Goal: Information Seeking & Learning: Learn about a topic

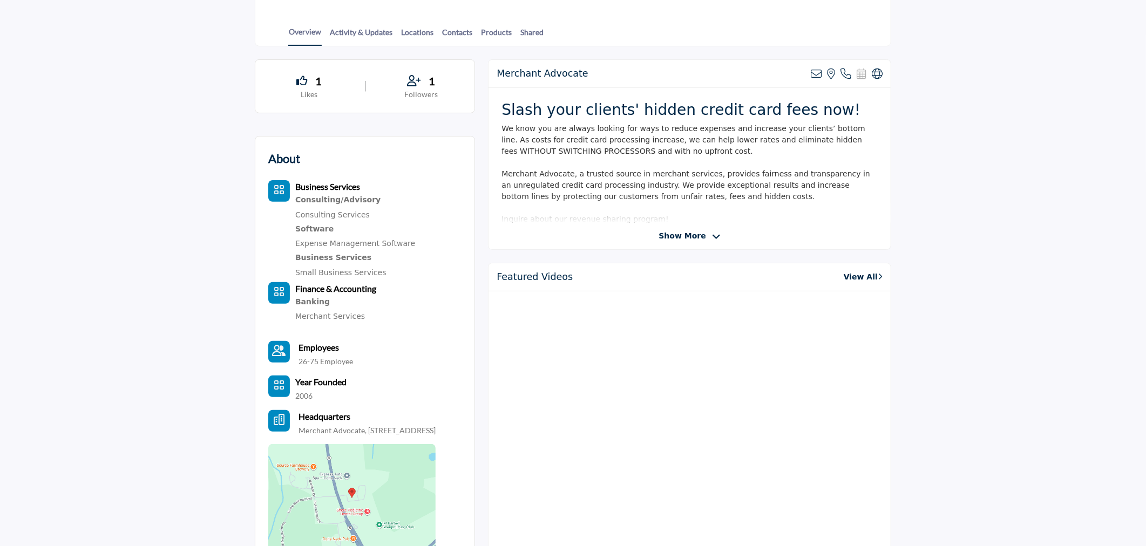
scroll to position [266, 0]
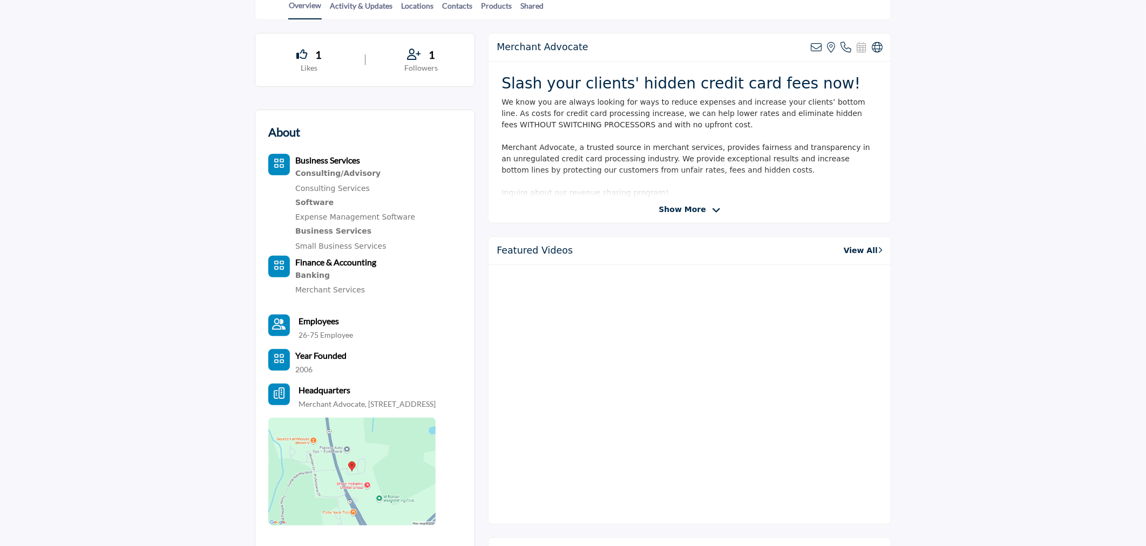
drag, startPoint x: 1002, startPoint y: 135, endPoint x: 596, endPoint y: 28, distance: 419.3
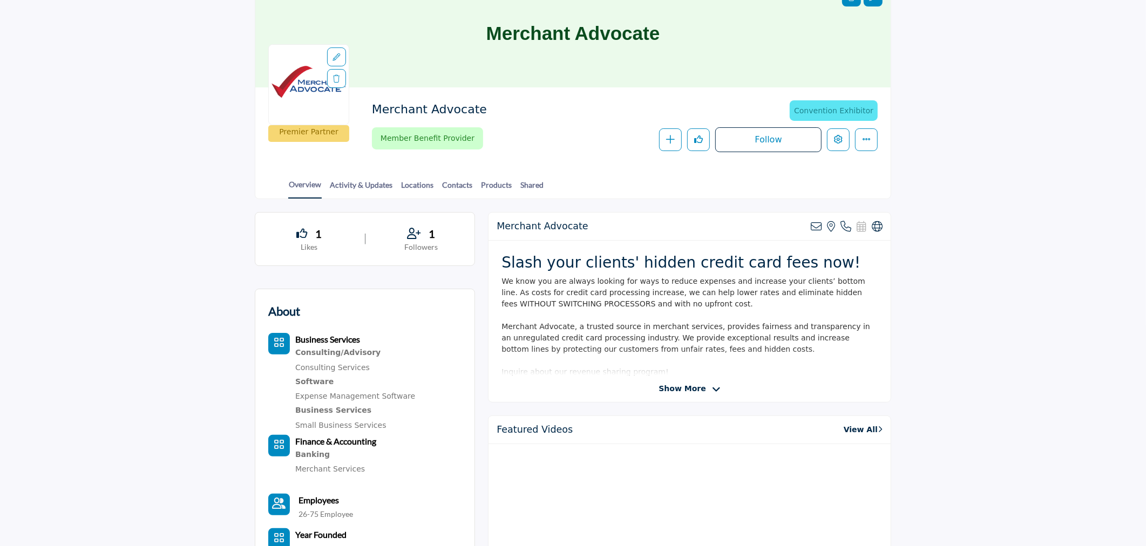
scroll to position [0, 0]
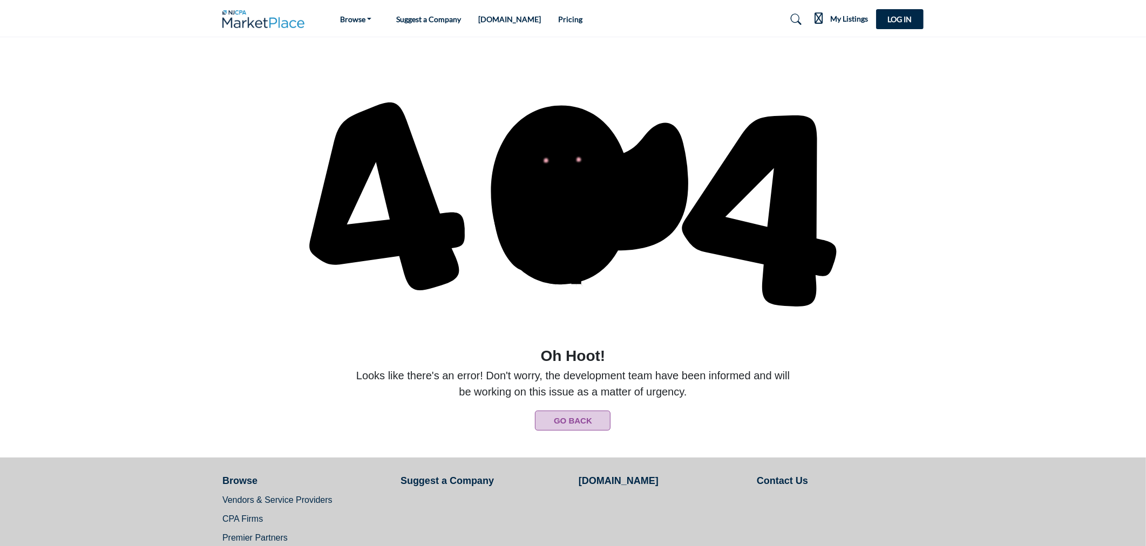
drag, startPoint x: 991, startPoint y: 233, endPoint x: 821, endPoint y: 229, distance: 170.1
click at [990, 233] on section "Oh Hoot!" at bounding box center [573, 247] width 1146 height 420
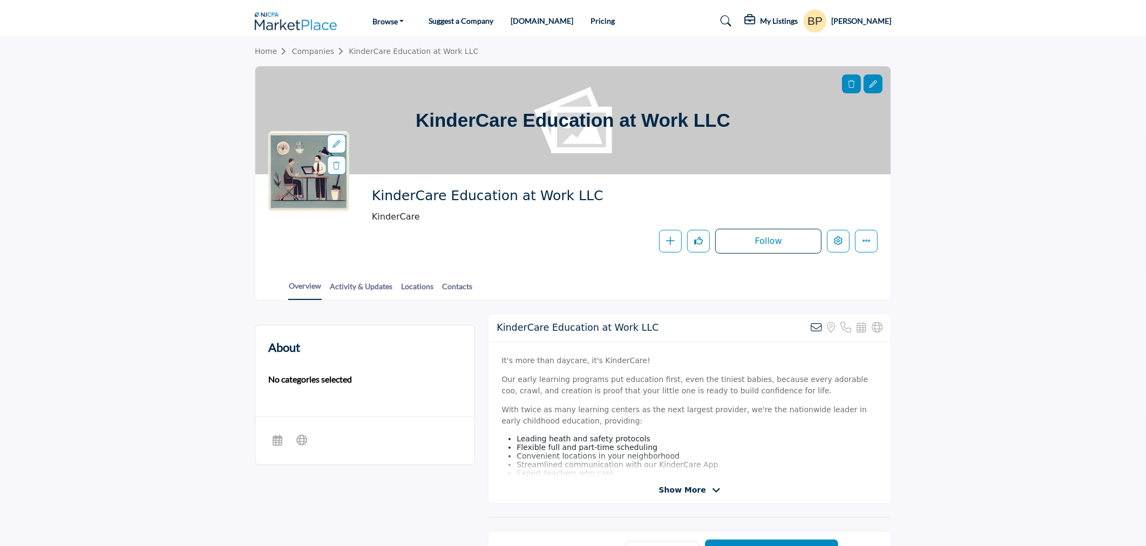
drag, startPoint x: 1007, startPoint y: 352, endPoint x: 928, endPoint y: 360, distance: 78.7
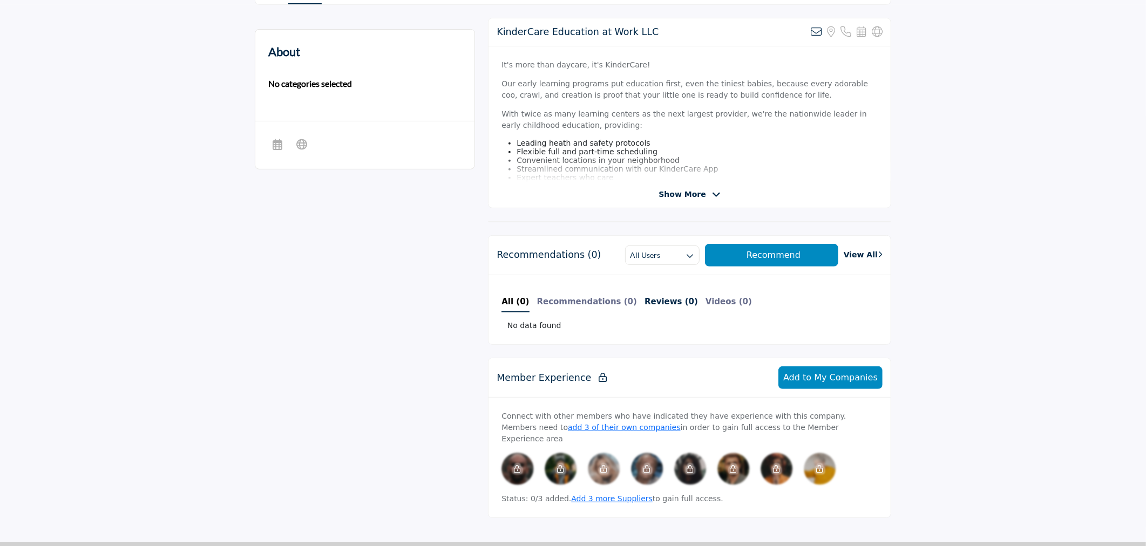
scroll to position [300, 0]
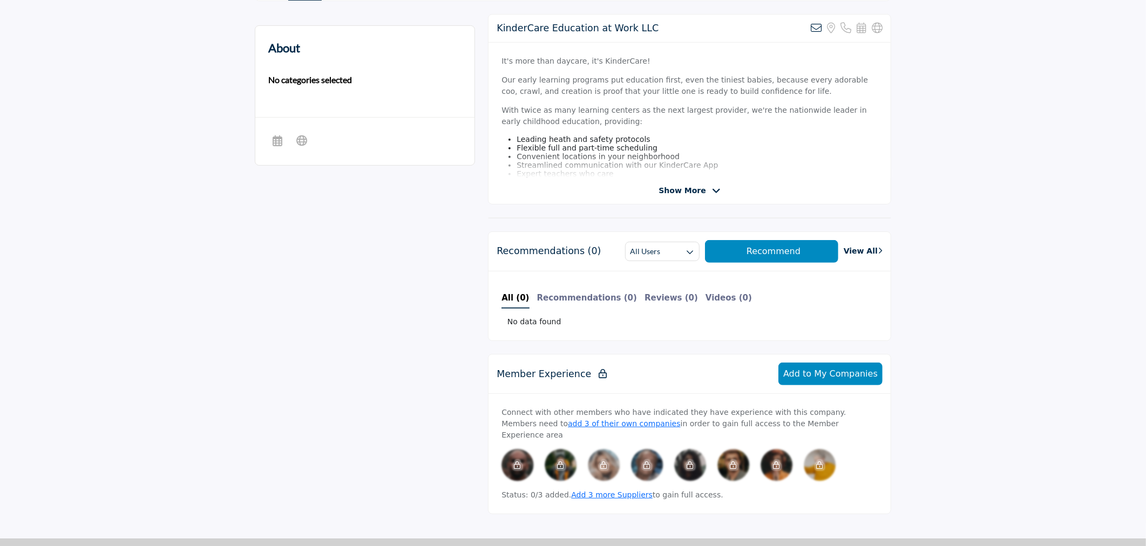
click at [694, 186] on span "Show More" at bounding box center [681, 190] width 47 height 11
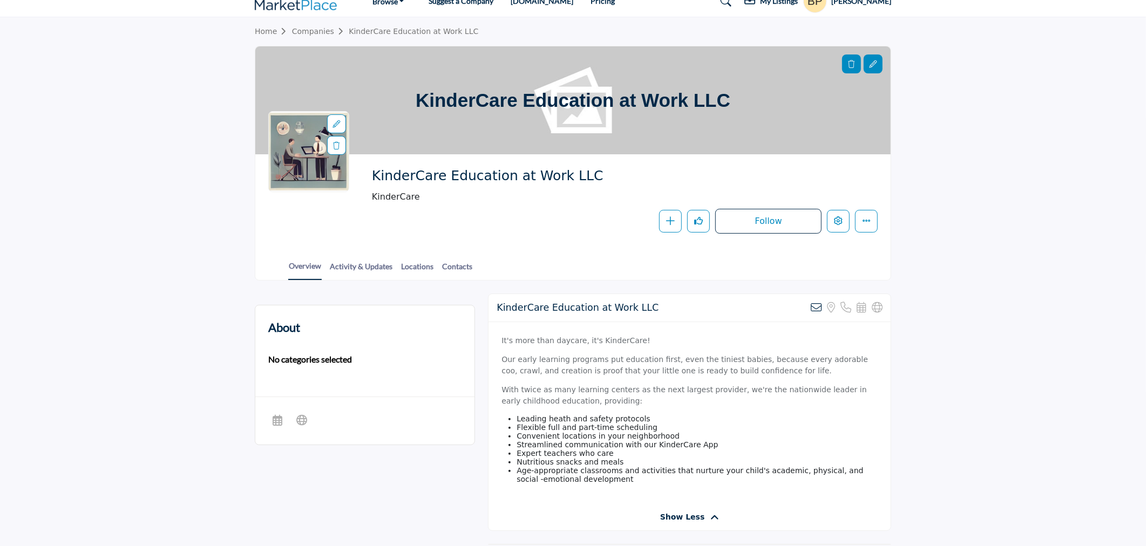
scroll to position [0, 0]
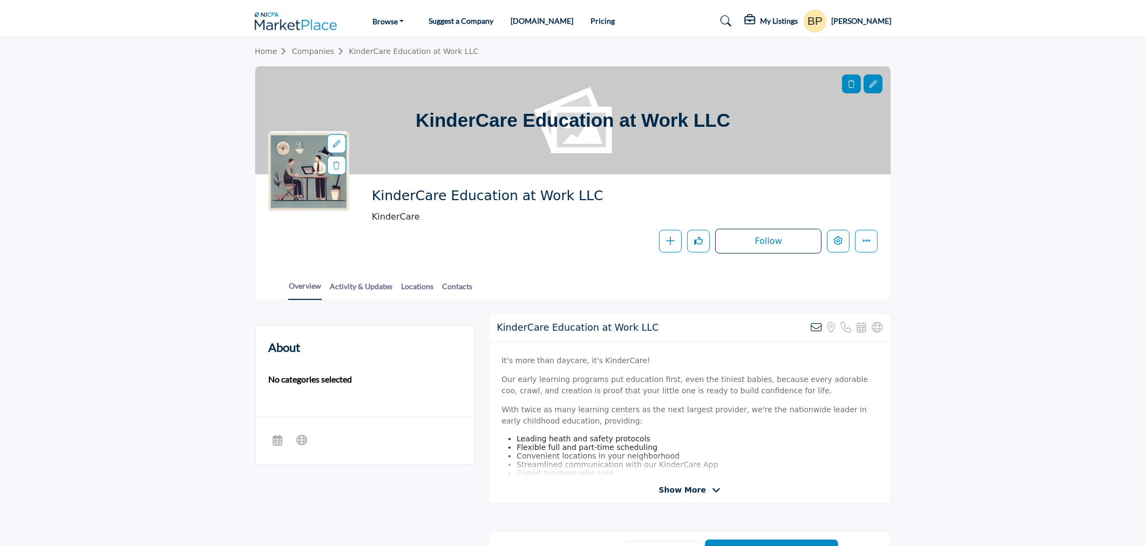
scroll to position [179, 0]
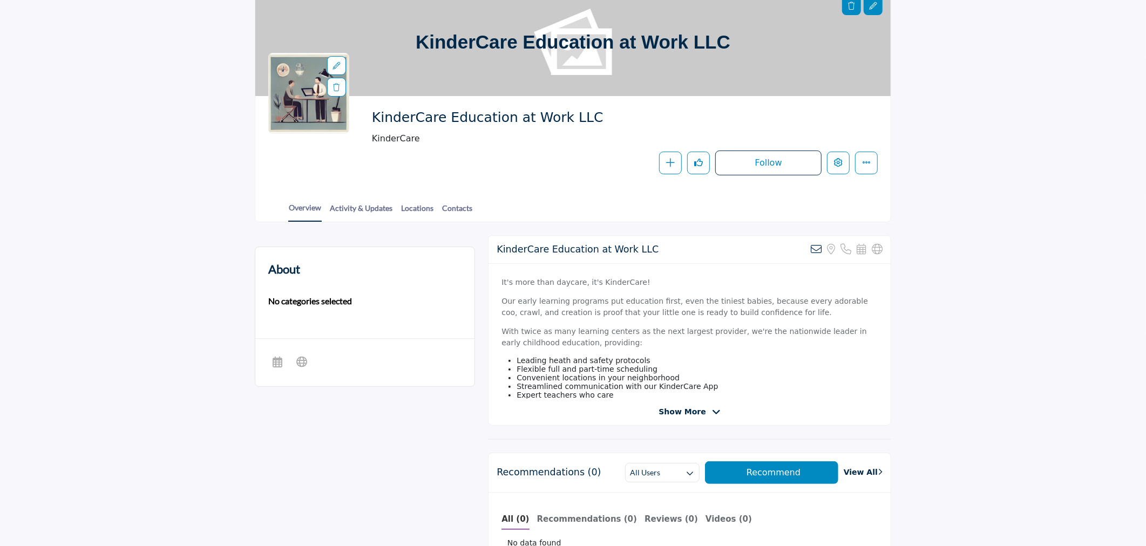
scroll to position [200, 0]
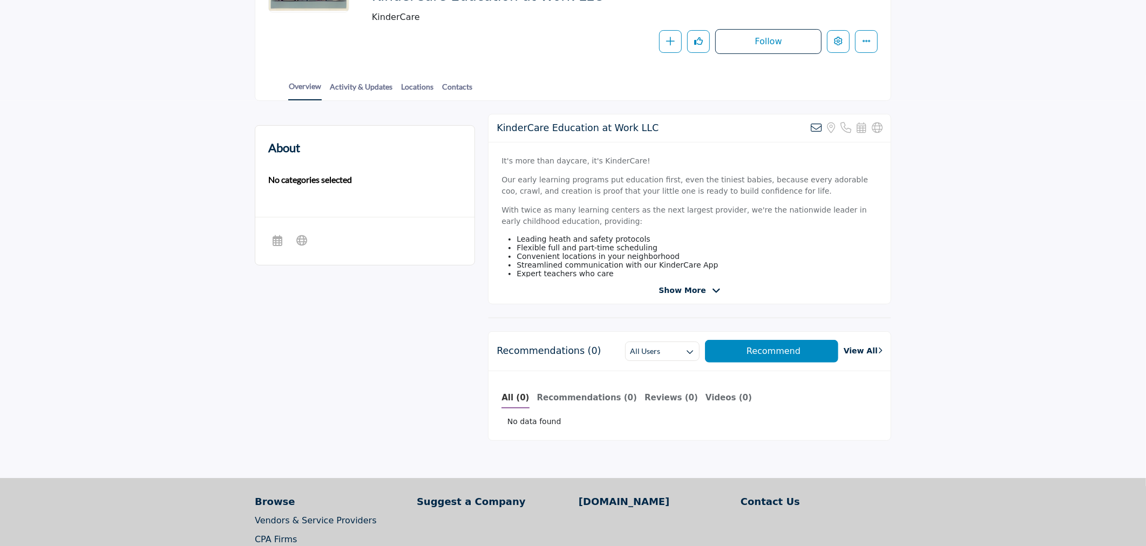
click at [0, 0] on div at bounding box center [0, 0] width 0 height 0
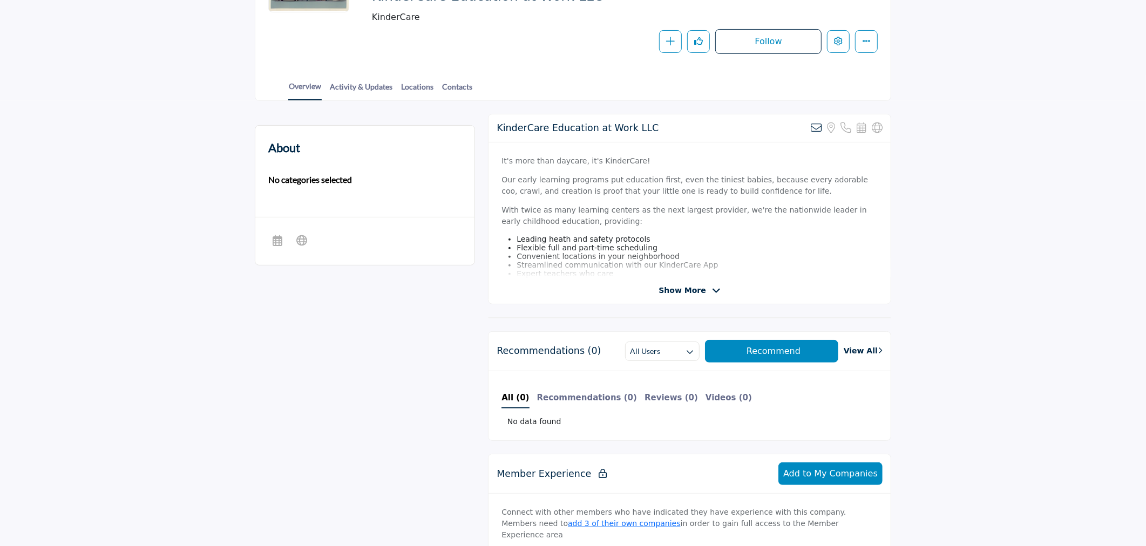
scroll to position [240, 0]
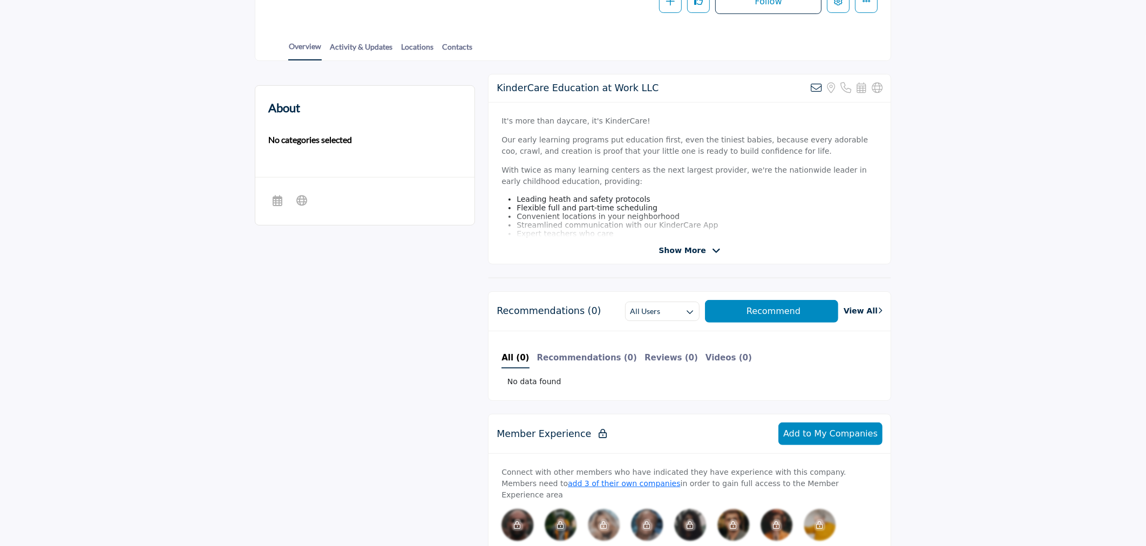
click at [694, 250] on span "Show More" at bounding box center [681, 250] width 47 height 11
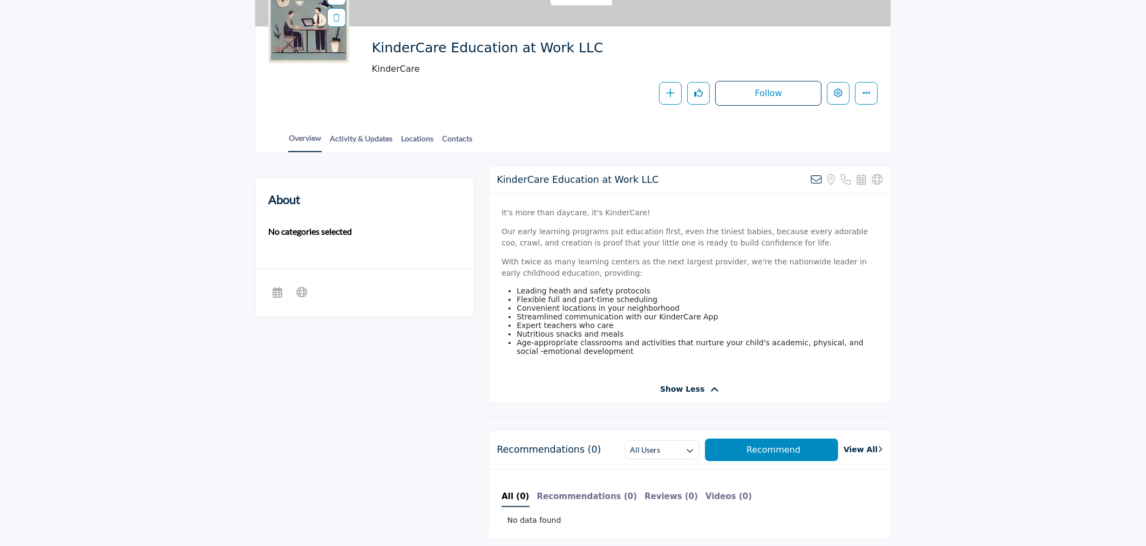
scroll to position [120, 0]
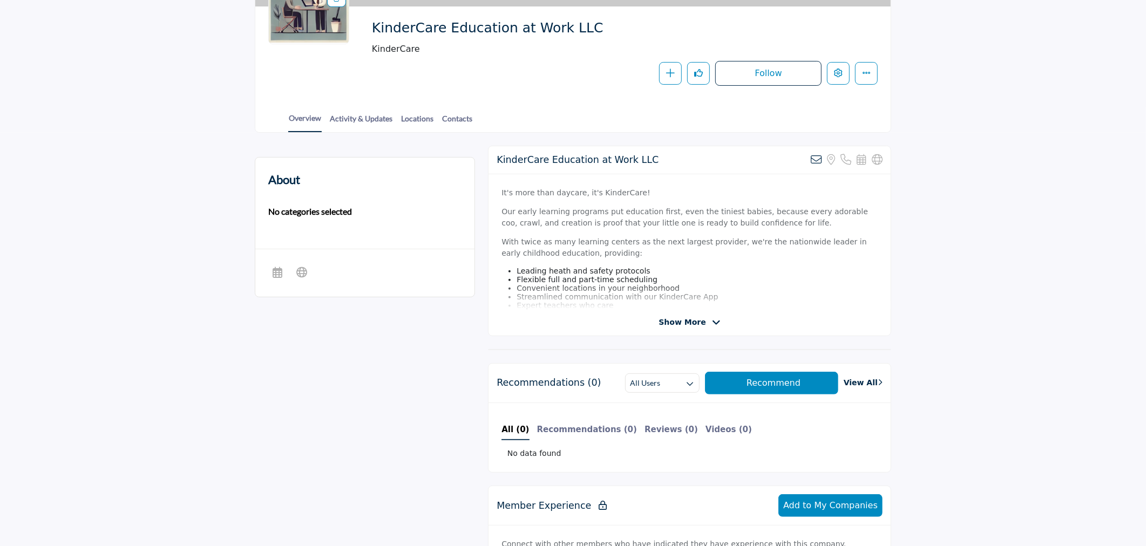
scroll to position [60, 0]
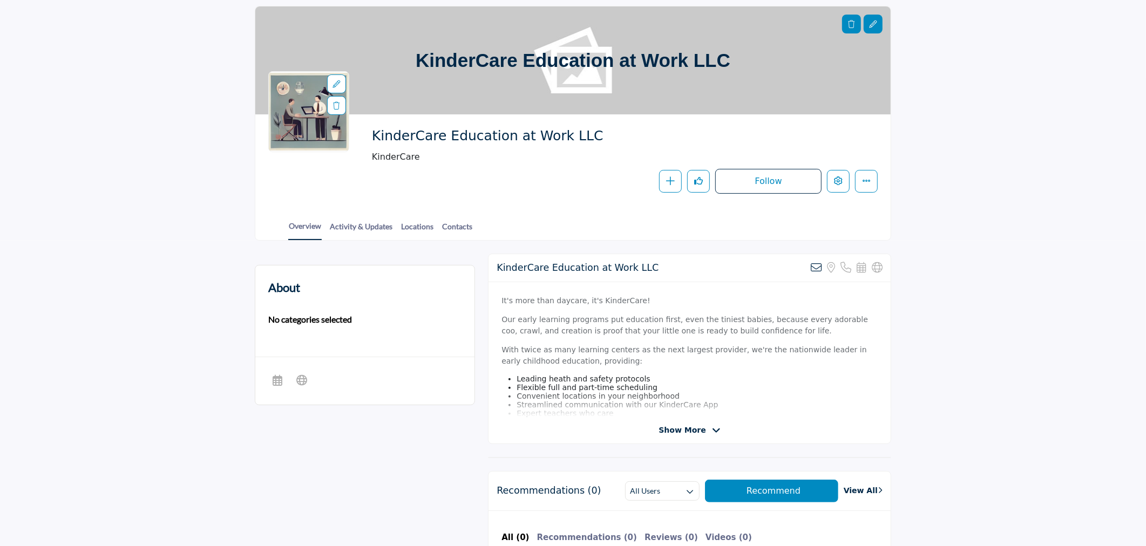
drag, startPoint x: 995, startPoint y: 236, endPoint x: 671, endPoint y: 159, distance: 333.0
click at [995, 236] on section "Home Companies KinderCare Education at Work LLC KinderCare Education at Work LL…" at bounding box center [573, 108] width 1146 height 263
